Goal: Task Accomplishment & Management: Manage account settings

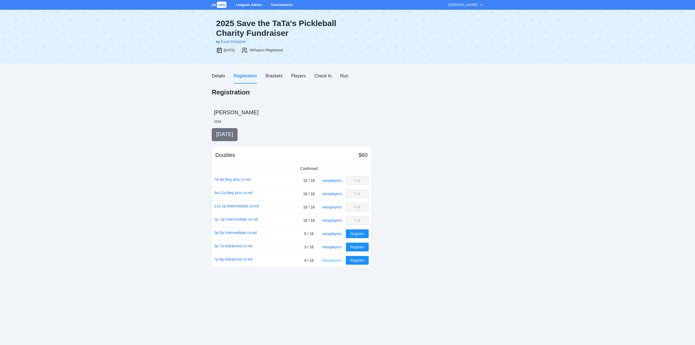
click at [332, 259] on link "view players" at bounding box center [332, 260] width 20 height 4
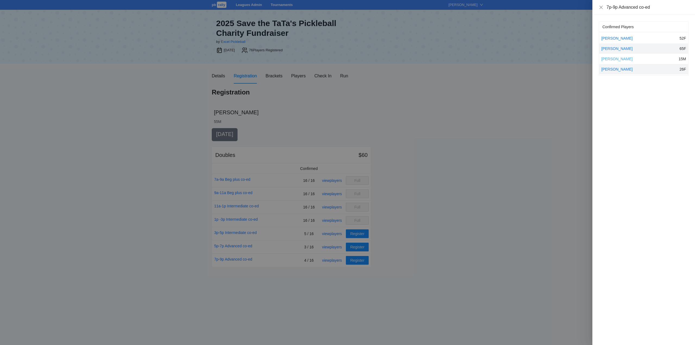
click at [609, 58] on link "Preston Kazubinski" at bounding box center [616, 59] width 31 height 4
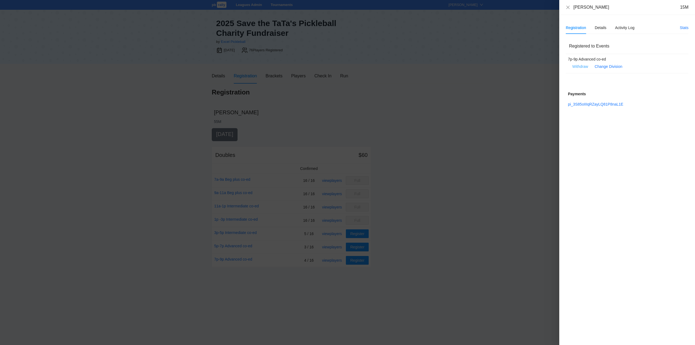
click at [583, 65] on span "Withdraw" at bounding box center [580, 67] width 16 height 6
click at [649, 59] on div "7p-9p Advanced co-ed" at bounding box center [623, 59] width 110 height 6
click at [592, 104] on link "pi_3S85oIIIqRZayLQ81P8naL1E" at bounding box center [595, 104] width 55 height 4
click at [582, 66] on span "Withdraw" at bounding box center [580, 67] width 16 height 6
click at [597, 50] on span "OK" at bounding box center [596, 49] width 5 height 6
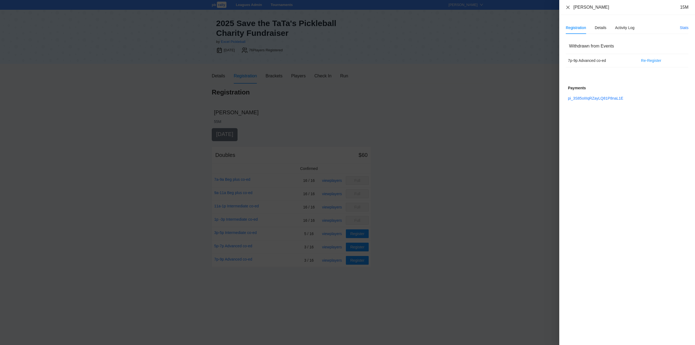
click at [568, 7] on icon "close" at bounding box center [567, 6] width 3 height 3
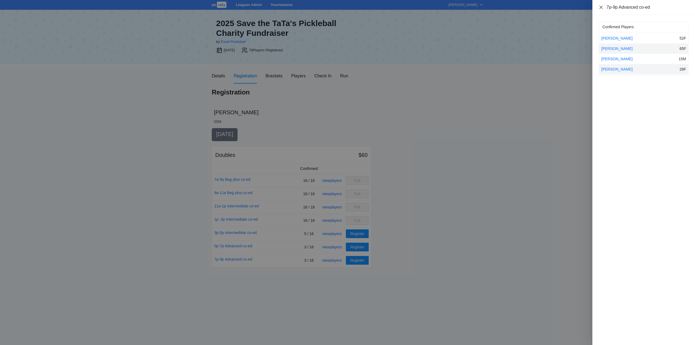
click at [601, 6] on icon "close" at bounding box center [601, 7] width 4 height 4
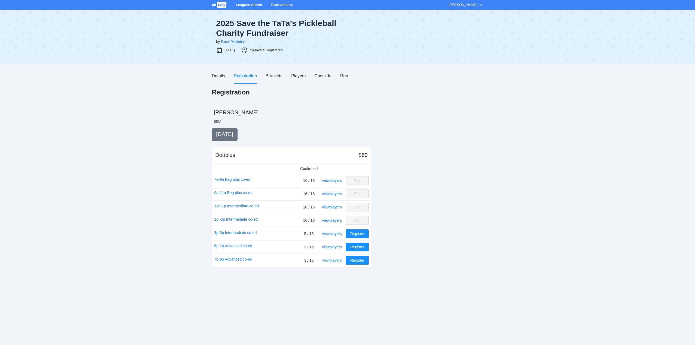
click at [331, 260] on link "view players" at bounding box center [332, 260] width 20 height 4
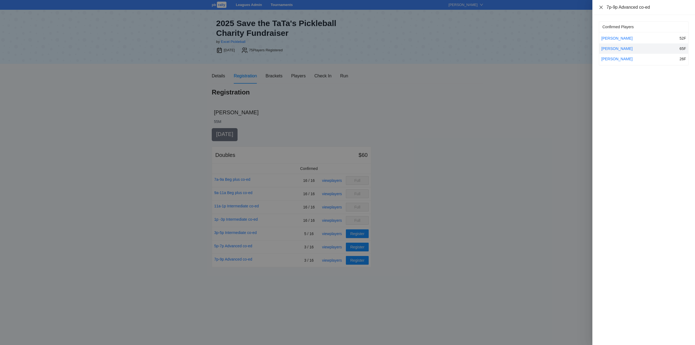
click at [601, 6] on icon "close" at bounding box center [601, 7] width 4 height 4
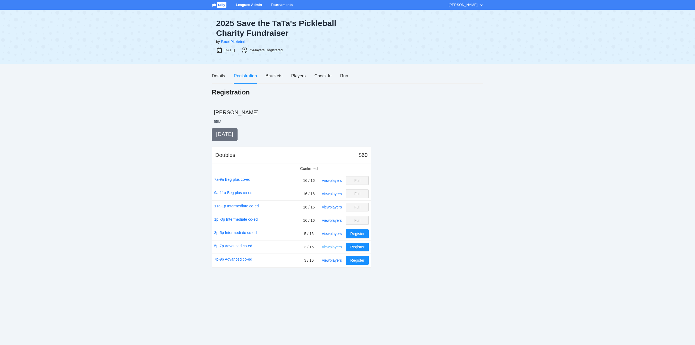
click at [329, 246] on link "view players" at bounding box center [332, 247] width 20 height 4
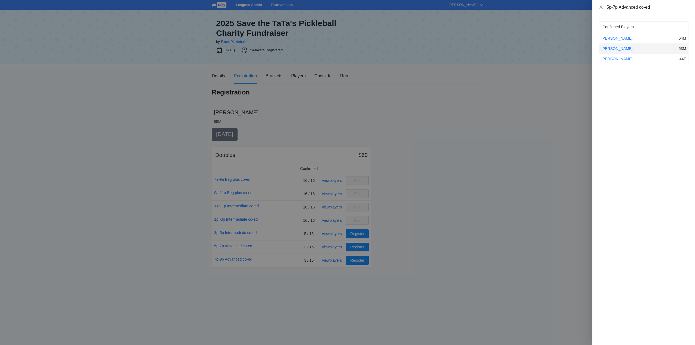
click at [601, 7] on icon "close" at bounding box center [600, 6] width 3 height 3
